Goal: Task Accomplishment & Management: Use online tool/utility

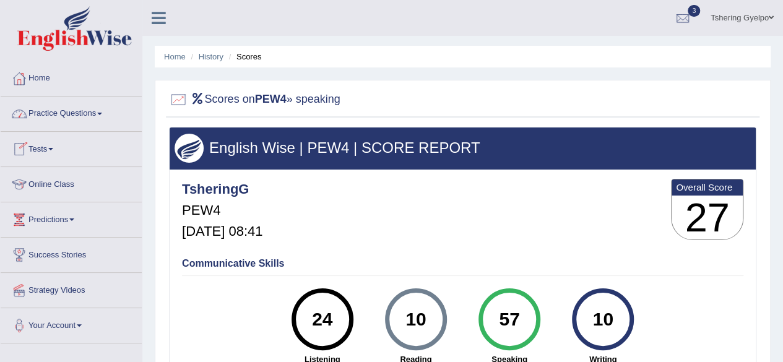
click at [58, 147] on link "Tests" at bounding box center [71, 147] width 141 height 31
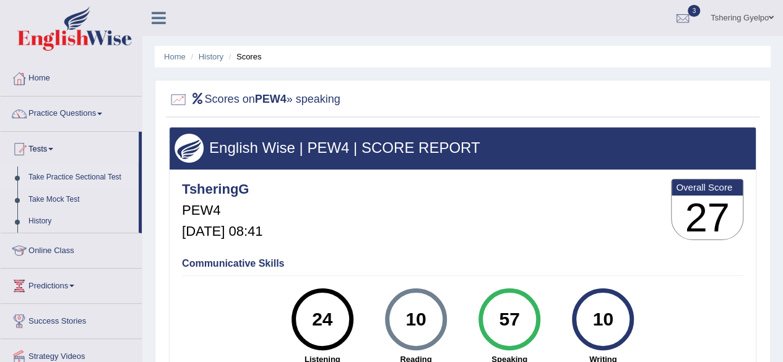
click at [62, 175] on link "Take Practice Sectional Test" at bounding box center [81, 177] width 116 height 22
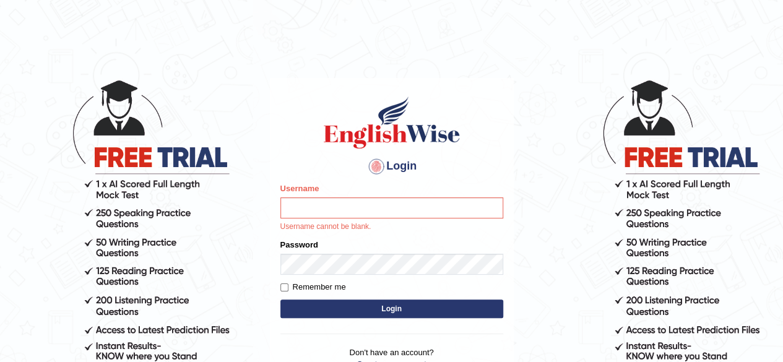
click at [351, 209] on input "Username" at bounding box center [391, 207] width 223 height 21
type input "tsheringg"
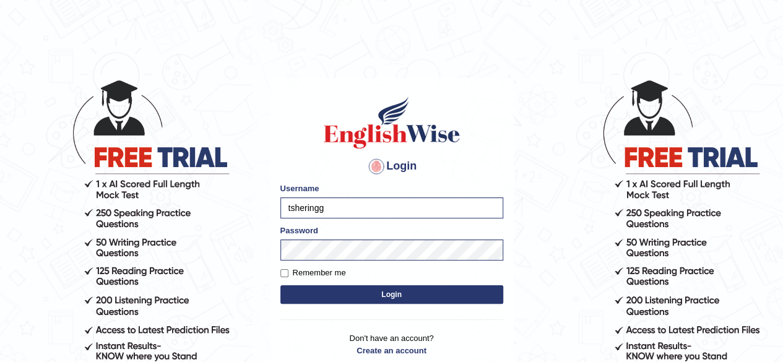
click at [397, 296] on button "Login" at bounding box center [391, 294] width 223 height 19
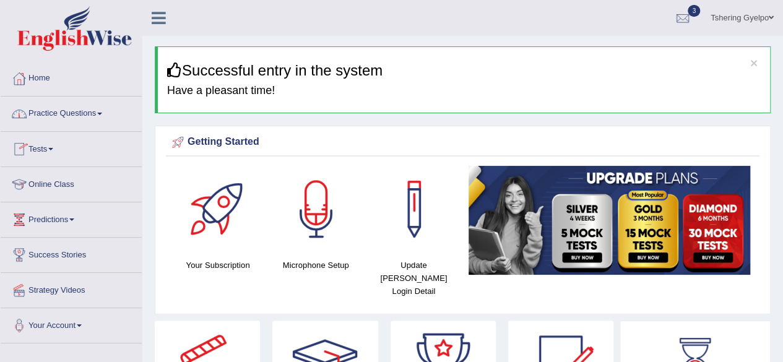
click at [62, 147] on link "Tests" at bounding box center [71, 147] width 141 height 31
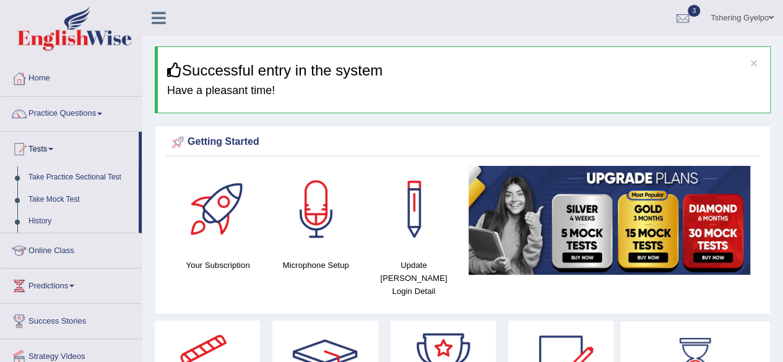
click at [67, 171] on link "Take Practice Sectional Test" at bounding box center [81, 177] width 116 height 22
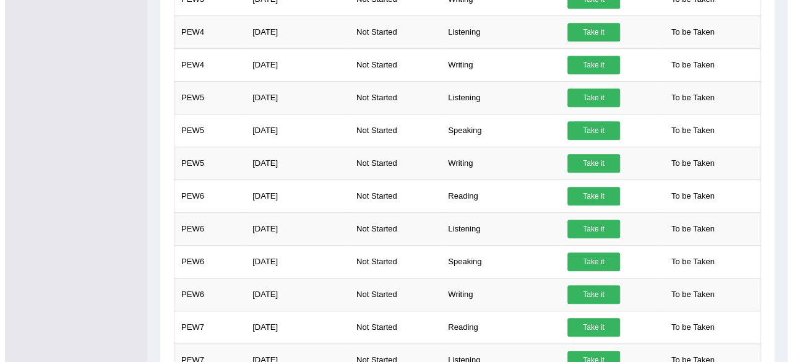
scroll to position [451, 0]
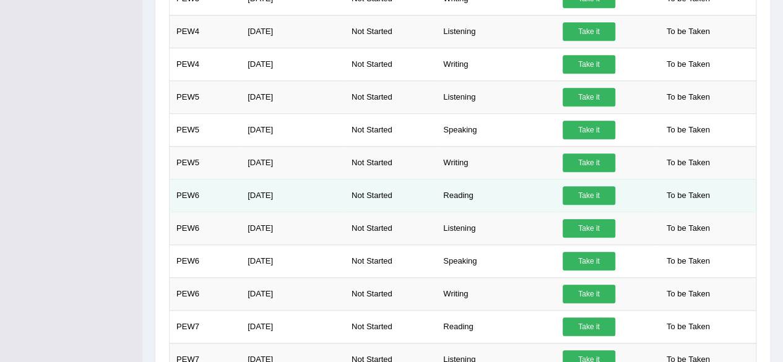
click at [595, 187] on link "Take it" at bounding box center [588, 195] width 53 height 19
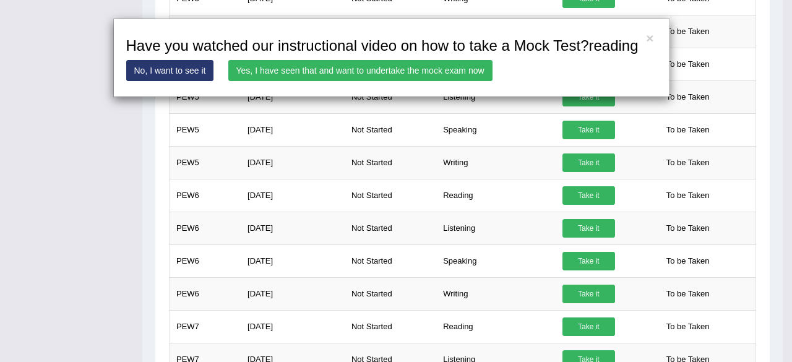
click at [391, 69] on link "Yes, I have seen that and want to undertake the mock exam now" at bounding box center [360, 70] width 264 height 21
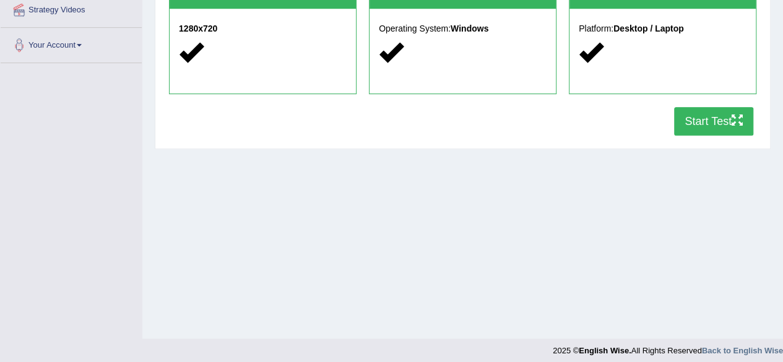
scroll to position [282, 0]
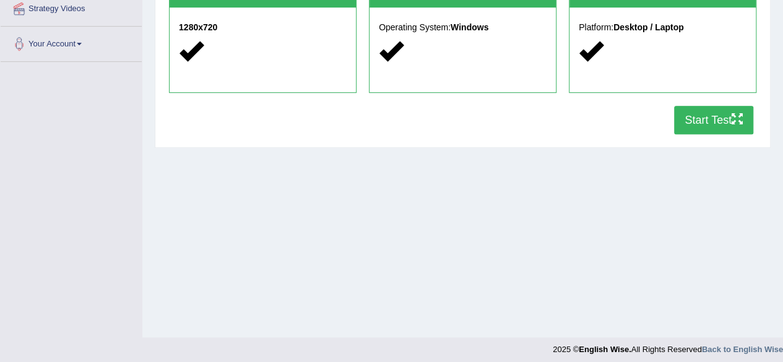
click at [729, 124] on button "Start Test" at bounding box center [713, 120] width 79 height 28
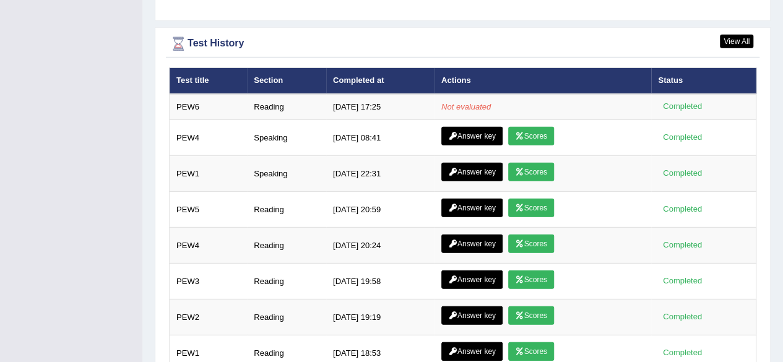
scroll to position [1714, 0]
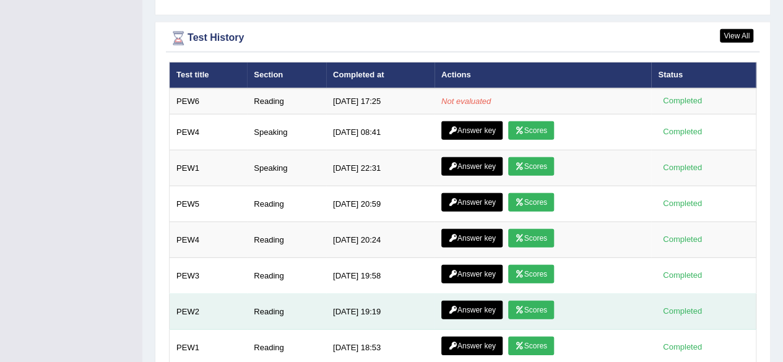
click at [537, 301] on link "Scores" at bounding box center [531, 310] width 46 height 19
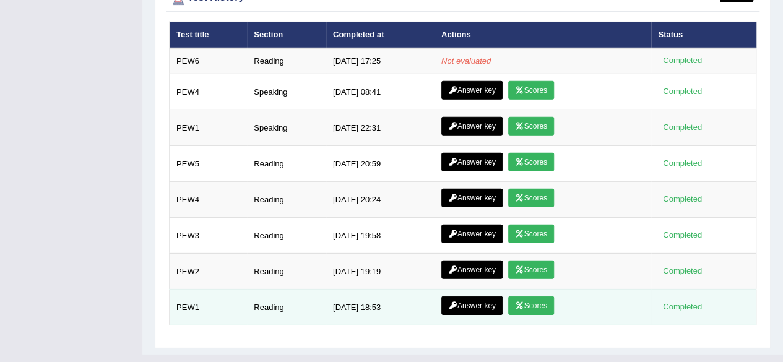
click at [526, 296] on link "Scores" at bounding box center [531, 305] width 46 height 19
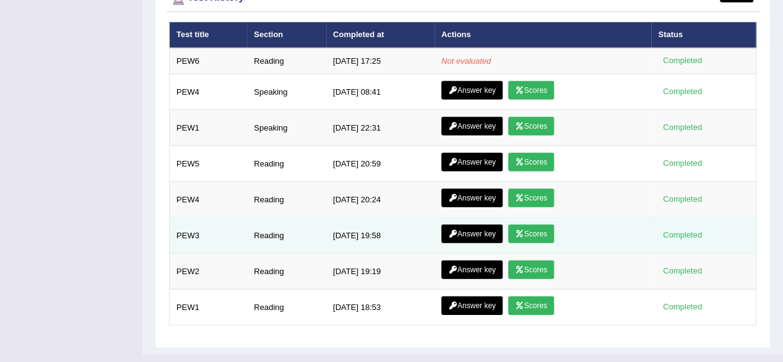
click at [532, 225] on link "Scores" at bounding box center [531, 234] width 46 height 19
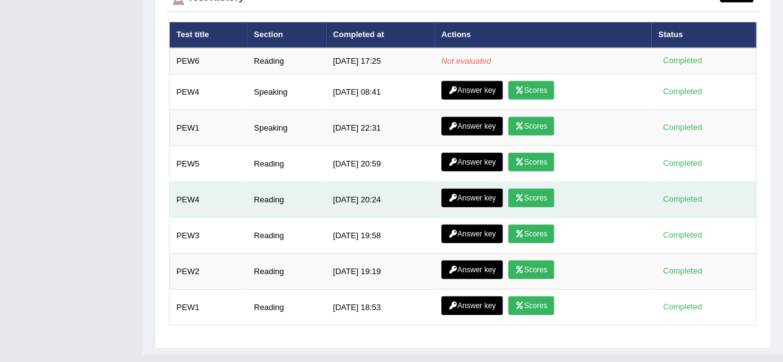
click at [530, 189] on link "Scores" at bounding box center [531, 198] width 46 height 19
